Goal: Task Accomplishment & Management: Complete application form

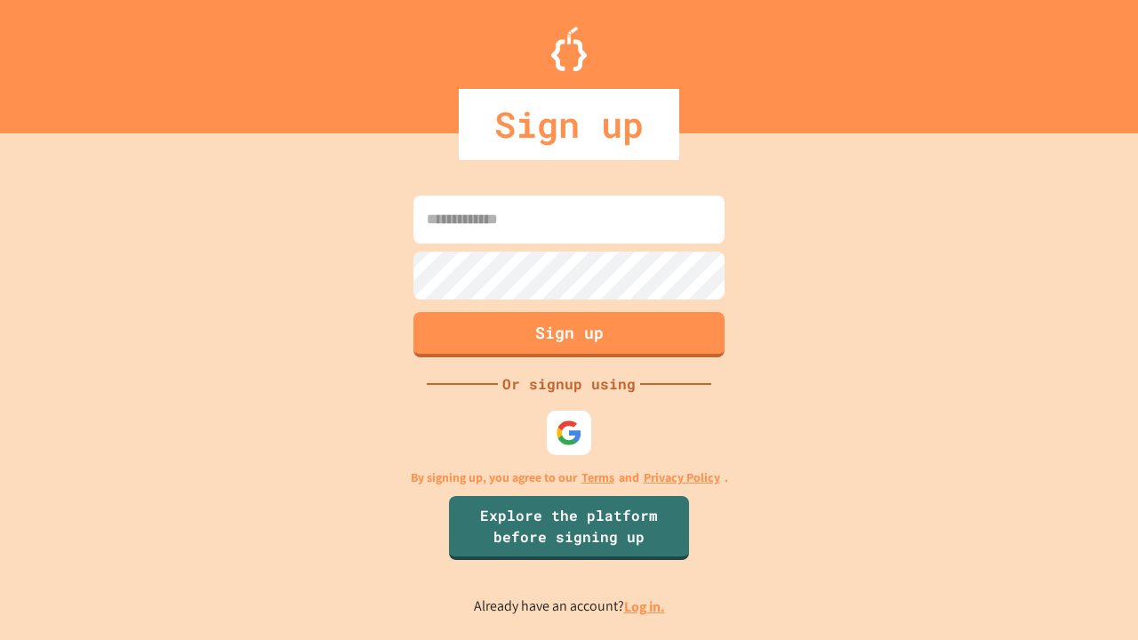
click at [645, 606] on link "Log in." at bounding box center [644, 606] width 41 height 19
